Goal: Task Accomplishment & Management: Use online tool/utility

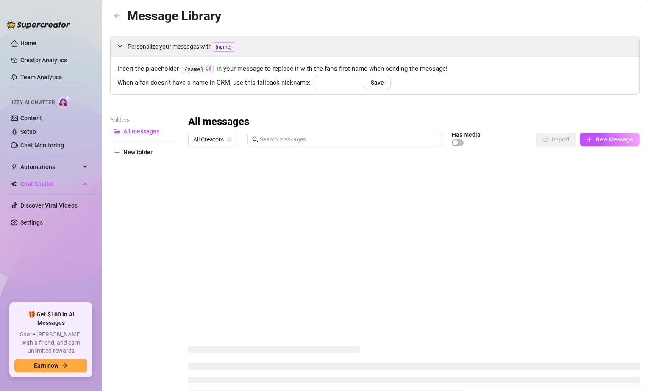
type input "babe"
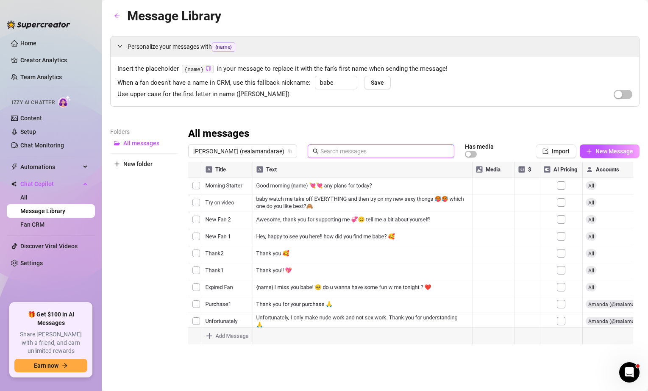
click at [351, 156] on input "text" at bounding box center [384, 151] width 129 height 9
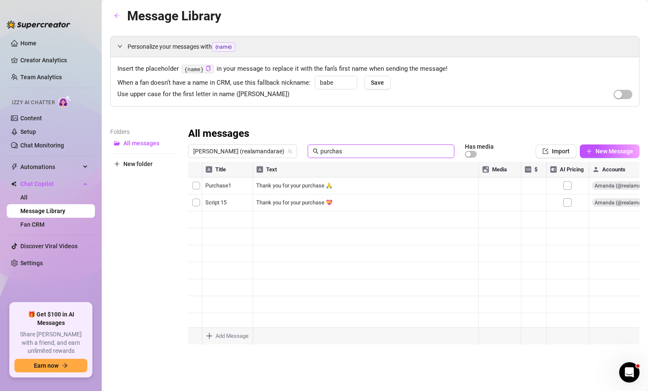
type input "purchas"
click at [327, 206] on div at bounding box center [413, 256] width 451 height 189
click at [333, 204] on div at bounding box center [413, 256] width 451 height 189
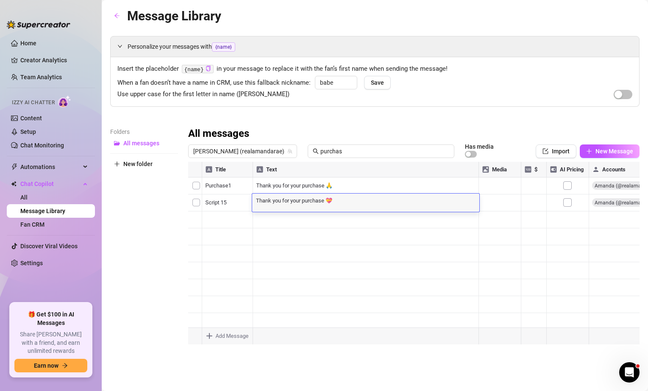
click at [332, 203] on textarea "Thank you for your purchase 💝" at bounding box center [365, 200] width 227 height 8
drag, startPoint x: 326, startPoint y: 201, endPoint x: 291, endPoint y: 199, distance: 34.4
click at [291, 199] on textarea "Thank you for your purchase 💝" at bounding box center [365, 200] width 227 height 8
type textarea "Thank you for unlocking 💝"
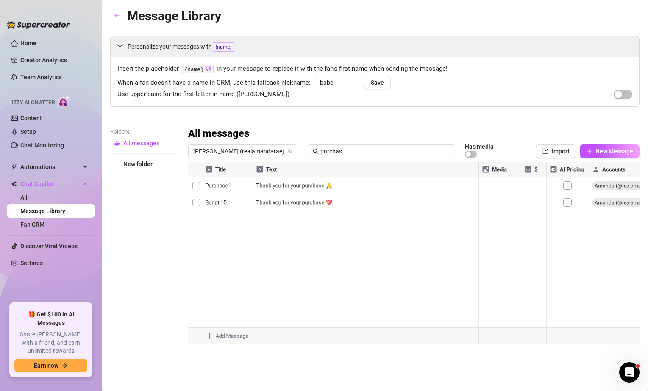
click at [298, 186] on div at bounding box center [413, 256] width 451 height 189
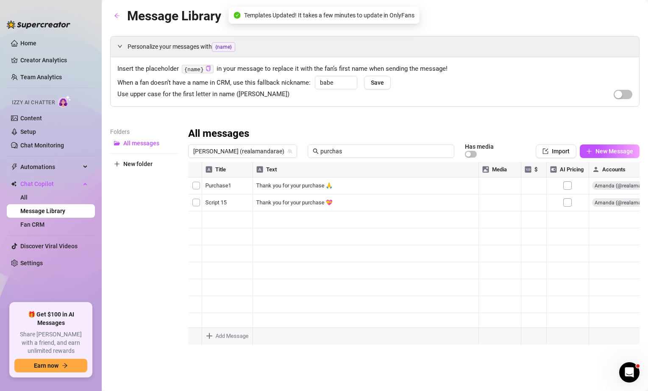
click at [291, 185] on div at bounding box center [413, 256] width 451 height 189
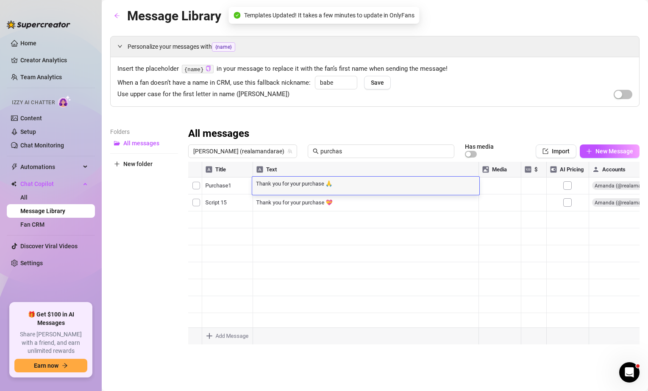
click at [291, 186] on textarea "Thank you for your purchase 🙏" at bounding box center [365, 183] width 227 height 8
drag, startPoint x: 292, startPoint y: 185, endPoint x: 324, endPoint y: 184, distance: 32.6
click at [324, 184] on textarea "Thank you for your purchase 🙏" at bounding box center [365, 183] width 227 height 8
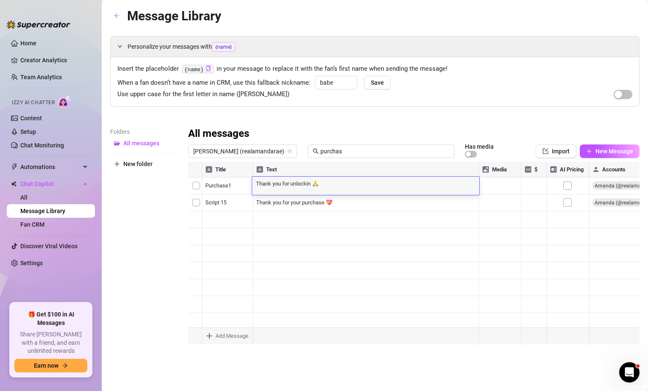
type textarea "Thank you for unlocking 🙏"
click at [416, 212] on div at bounding box center [413, 256] width 451 height 189
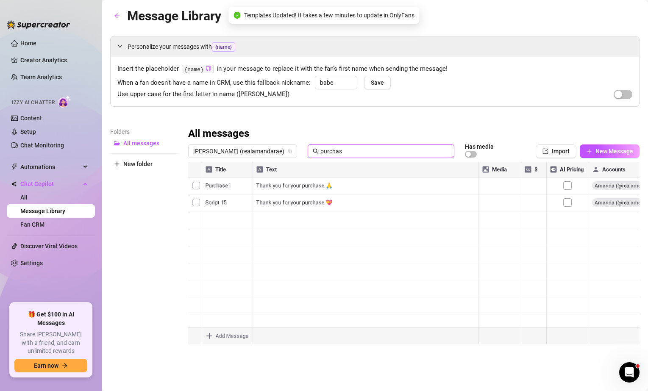
click at [359, 150] on input "purchas" at bounding box center [384, 151] width 129 height 9
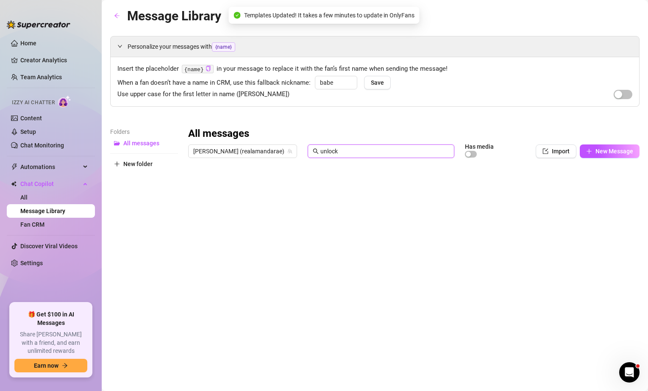
type input "unlock"
click at [155, 234] on div "Folders All messages New folder" at bounding box center [144, 239] width 68 height 224
